Goal: Transaction & Acquisition: Purchase product/service

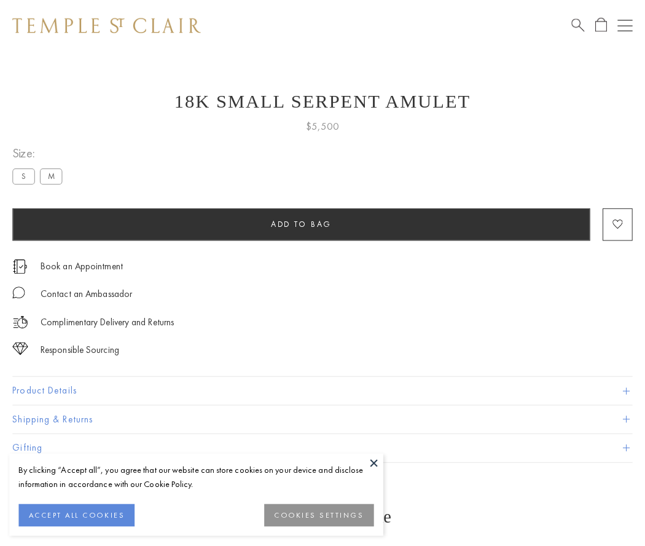
scroll to position [1, 0]
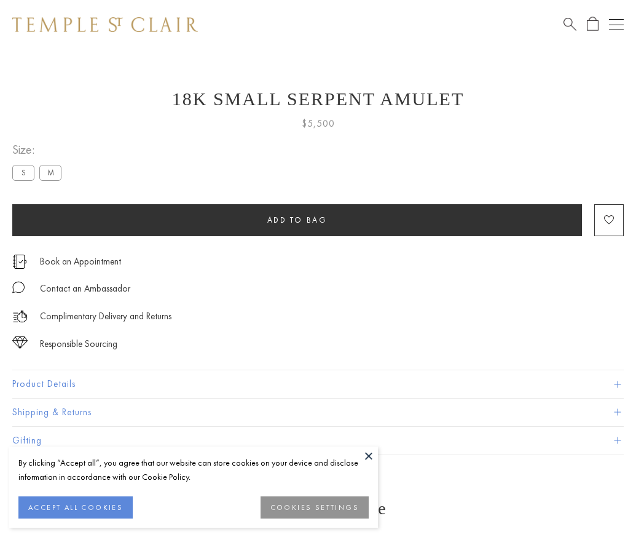
click at [297, 219] on span "Add to bag" at bounding box center [297, 220] width 60 height 10
